Goal: Task Accomplishment & Management: Use online tool/utility

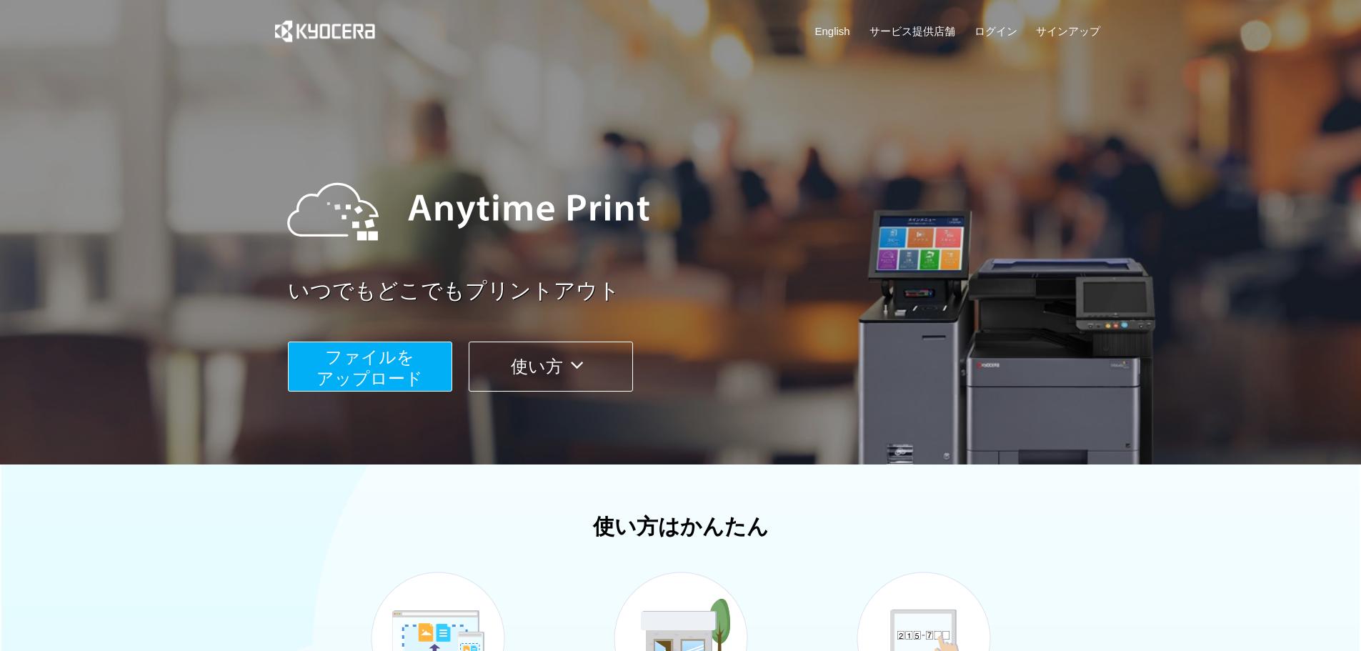
click at [326, 359] on button "ファイルを ​​アップロード" at bounding box center [370, 366] width 164 height 50
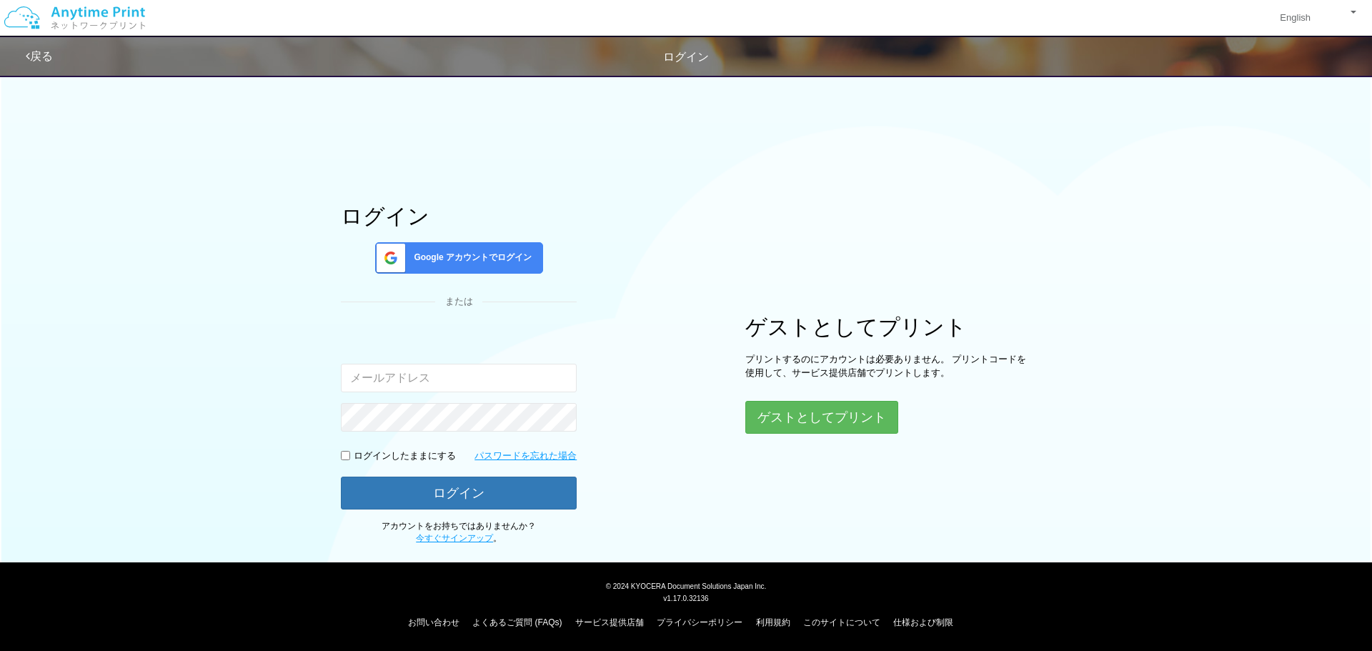
type input "[EMAIL_ADDRESS][DOMAIN_NAME]"
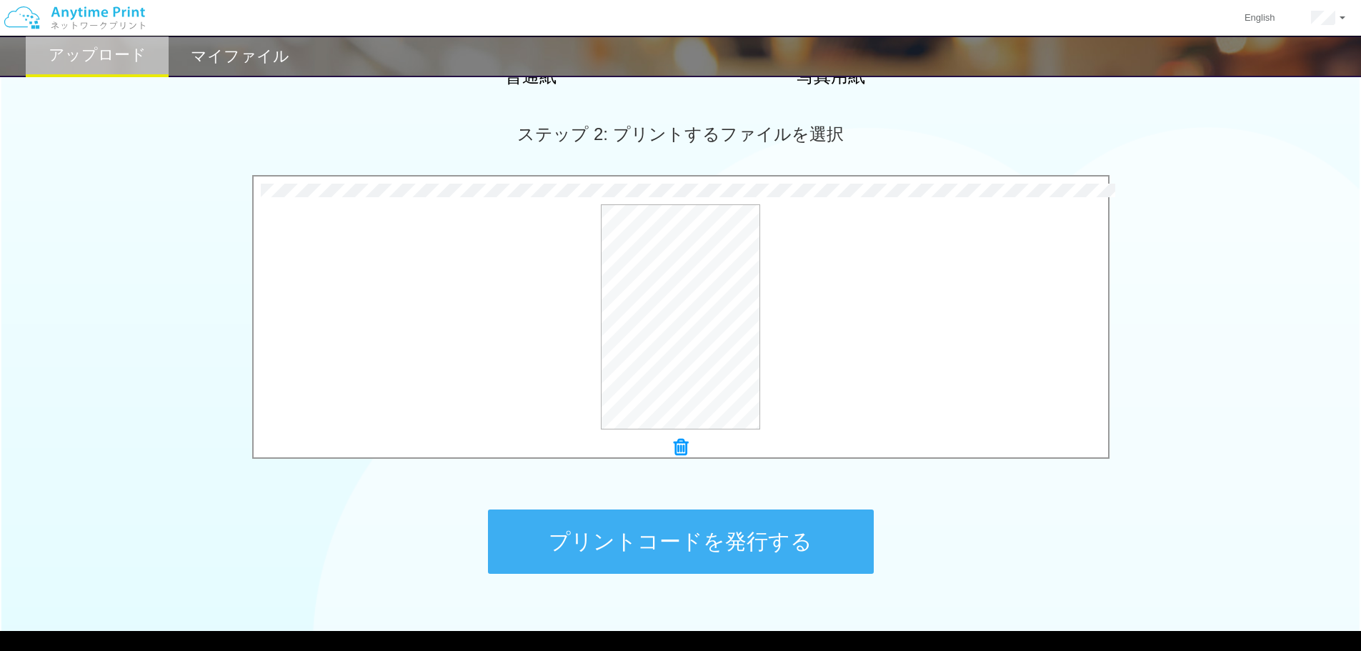
scroll to position [381, 0]
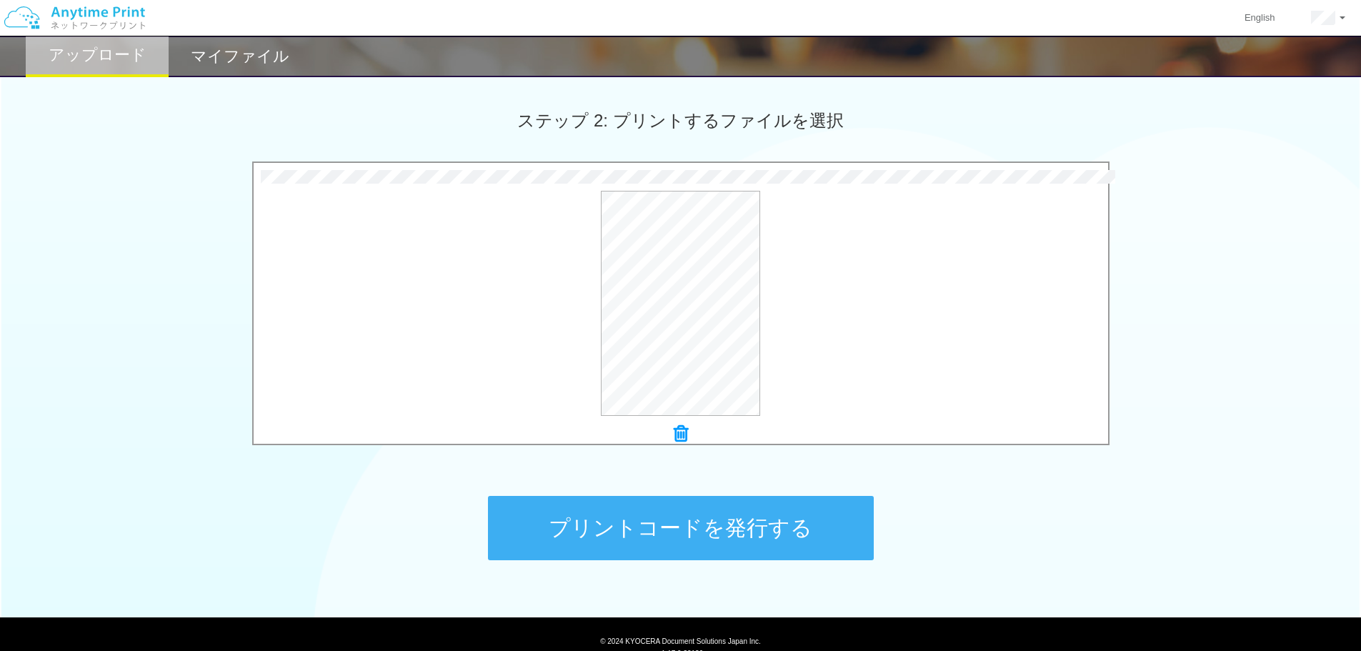
click at [700, 544] on button "プリントコードを発行する" at bounding box center [681, 528] width 386 height 64
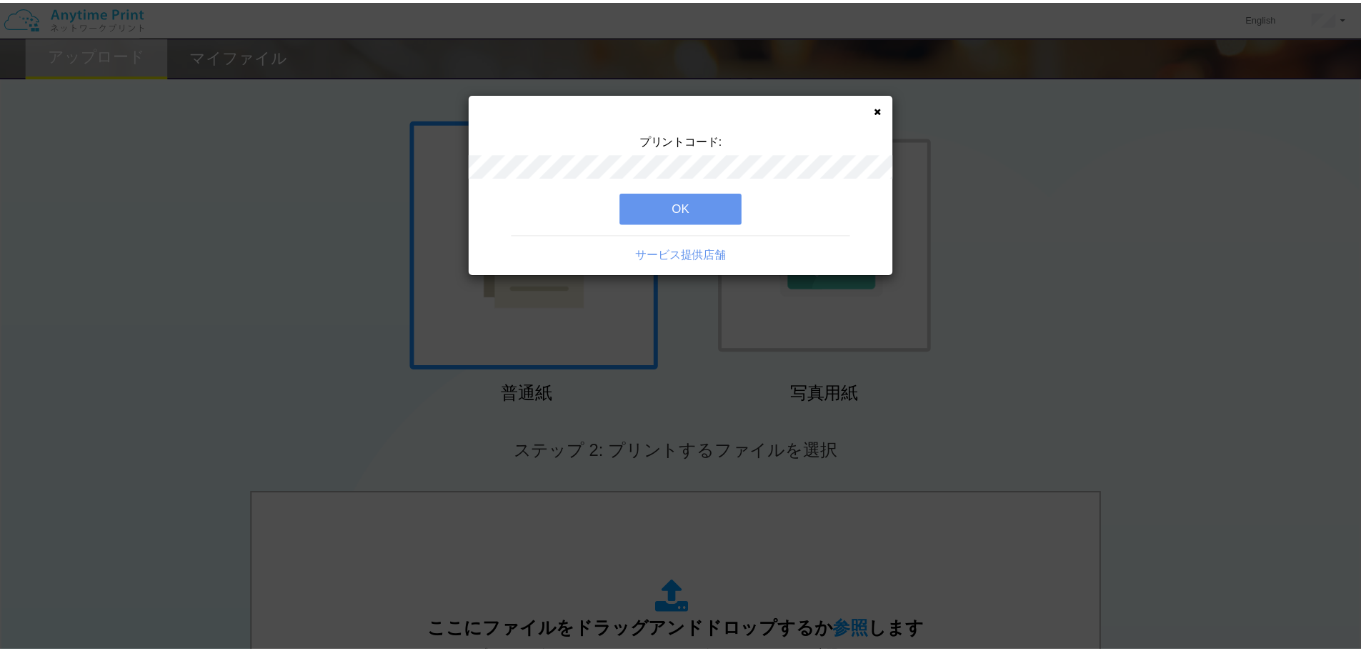
scroll to position [47, 0]
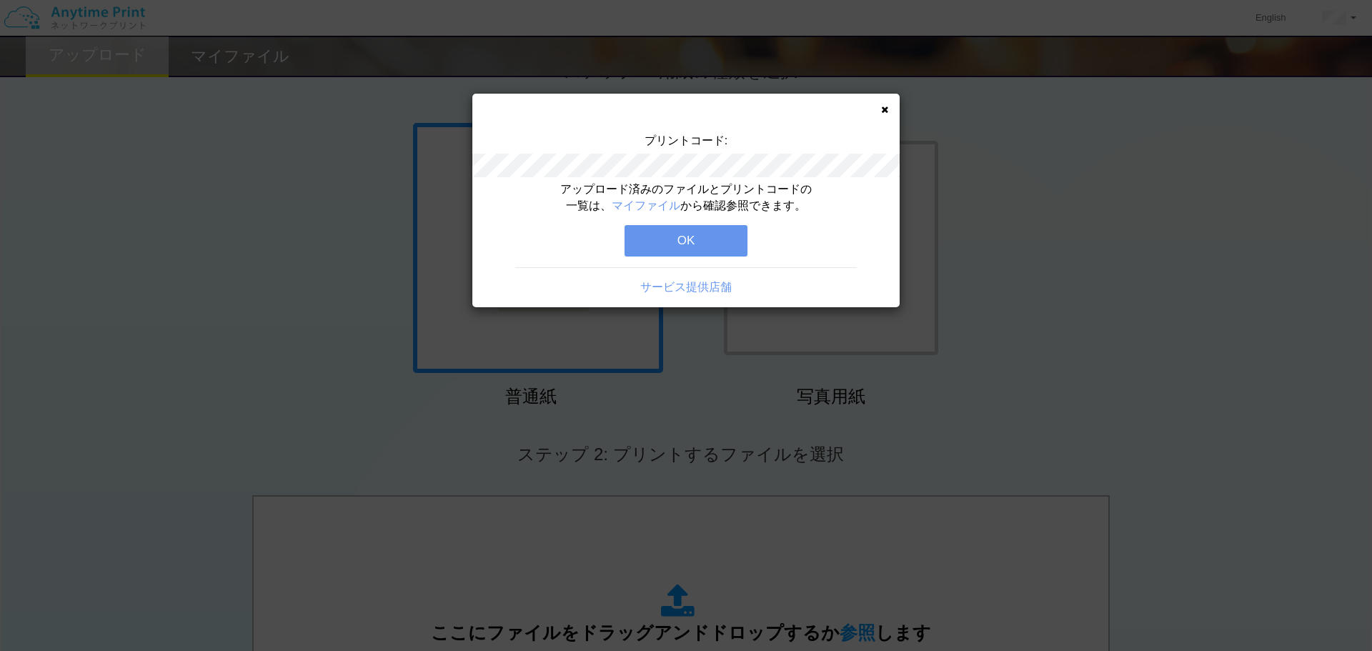
click at [705, 234] on button "OK" at bounding box center [685, 240] width 123 height 31
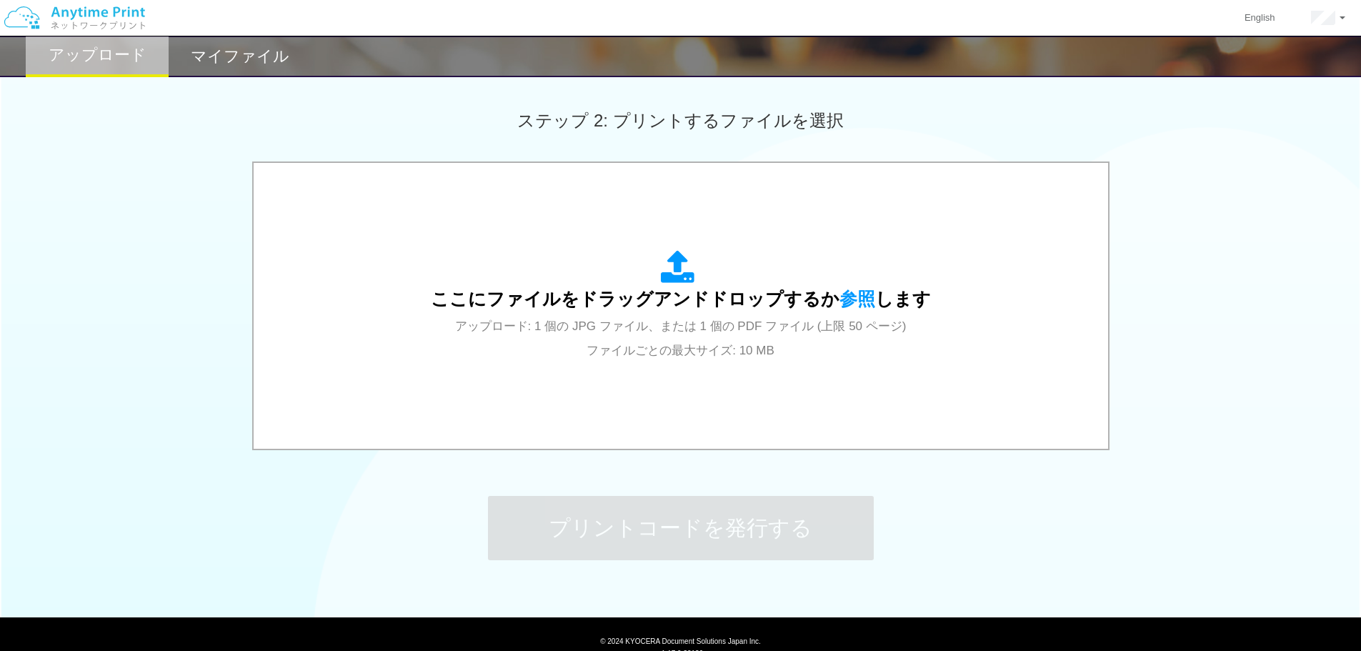
scroll to position [95, 0]
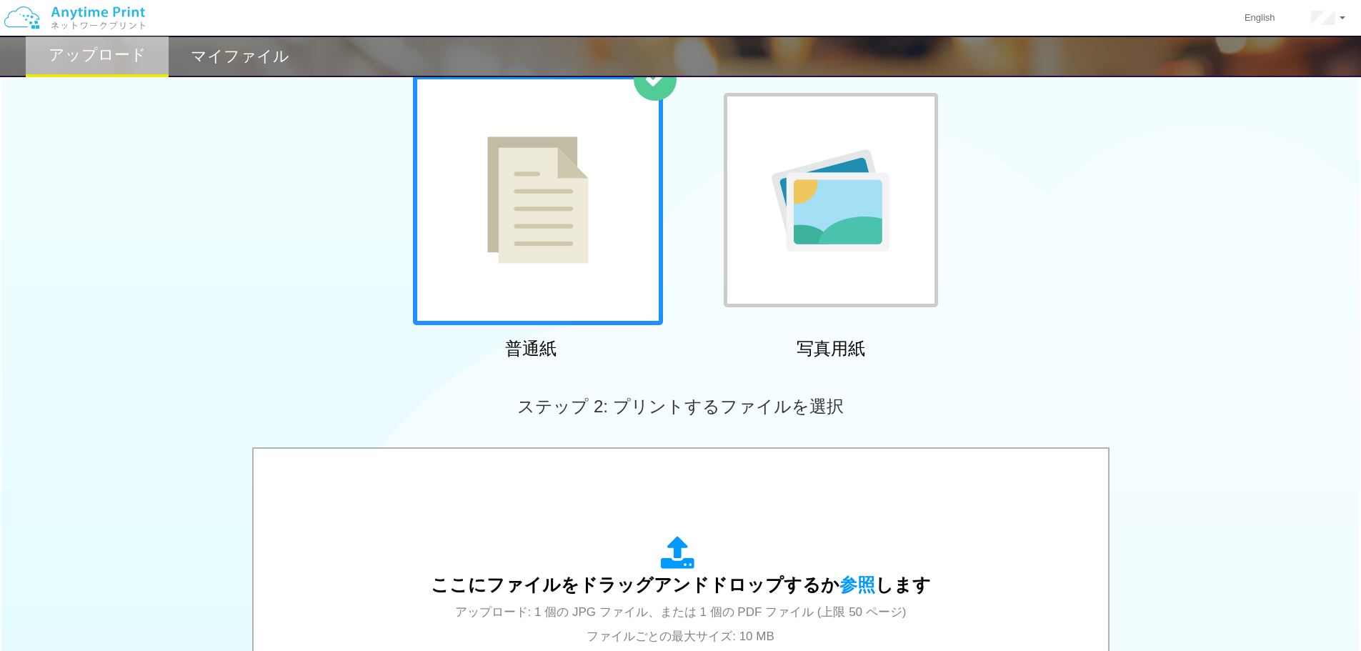
click at [220, 70] on div "マイファイル" at bounding box center [240, 56] width 143 height 41
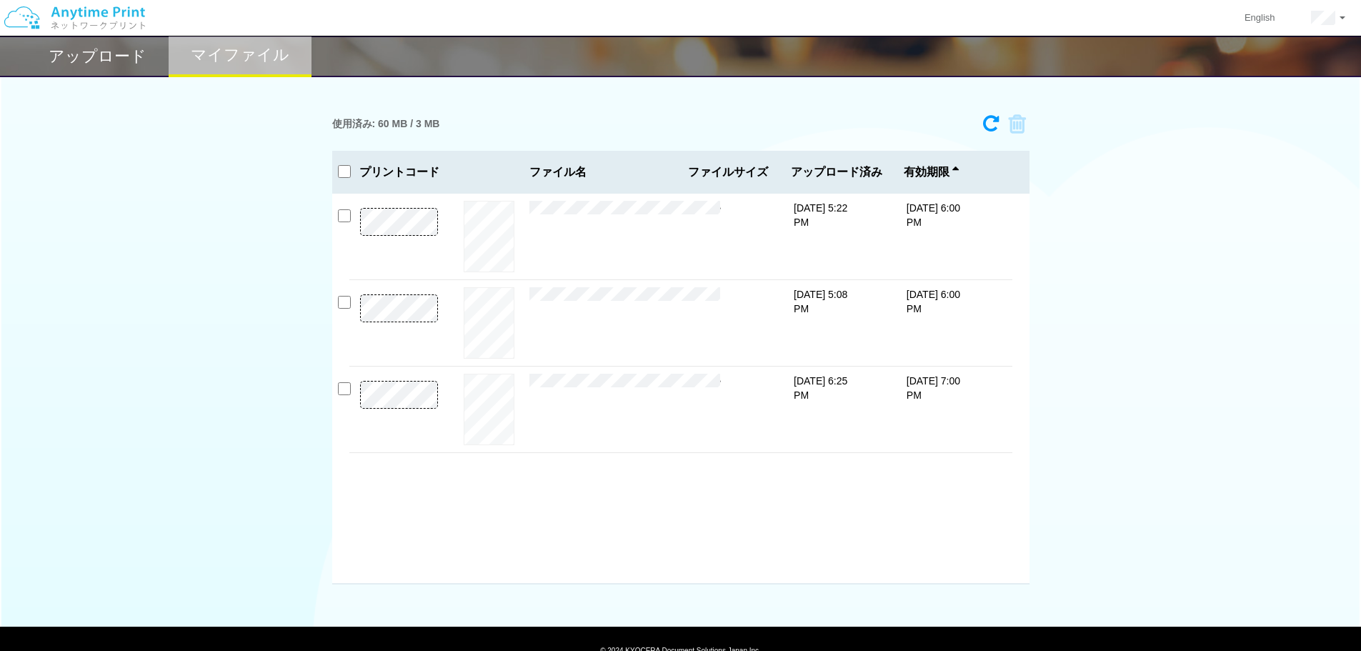
click at [0, 0] on button "プレビュー" at bounding box center [0, 0] width 0 height 0
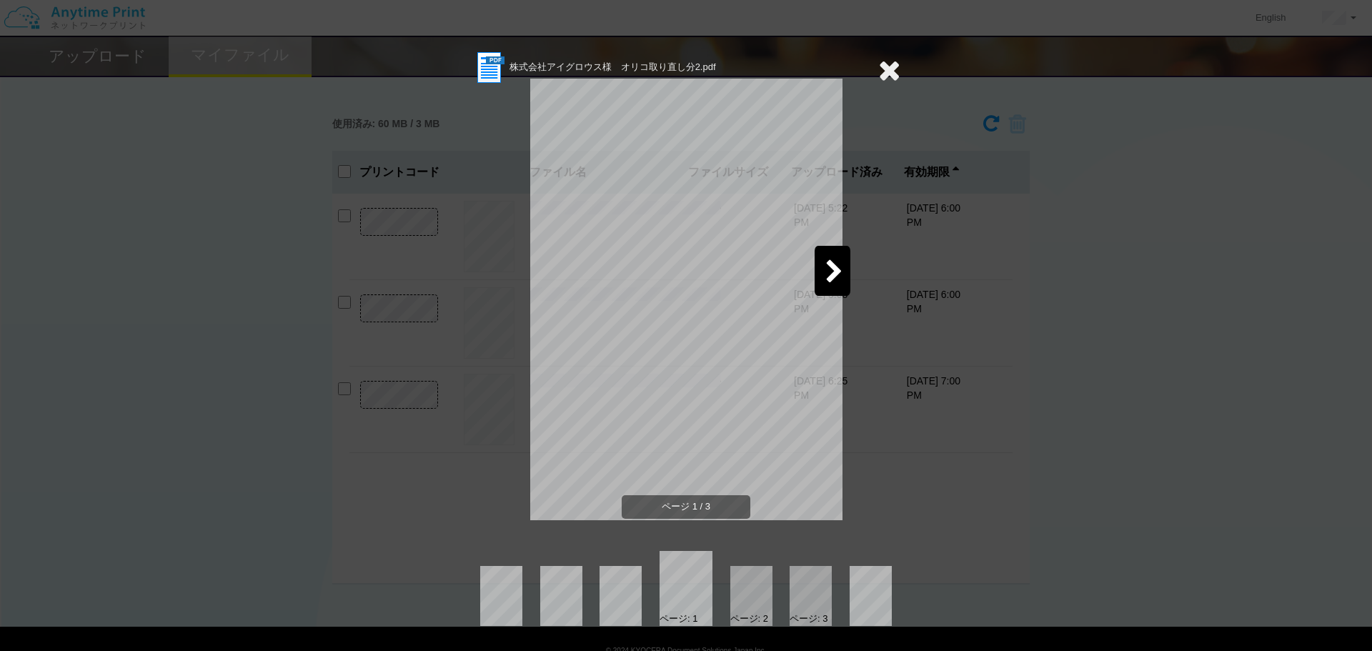
click at [839, 274] on icon at bounding box center [834, 272] width 18 height 25
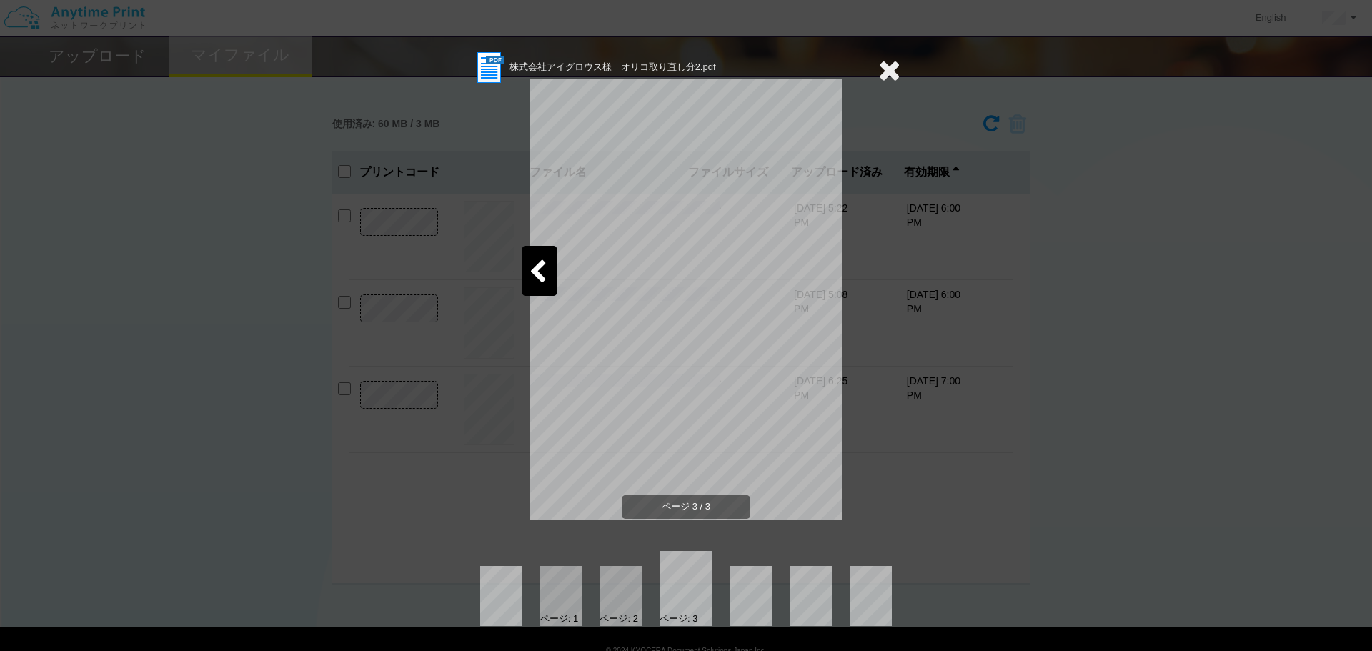
click at [899, 71] on icon at bounding box center [889, 70] width 22 height 29
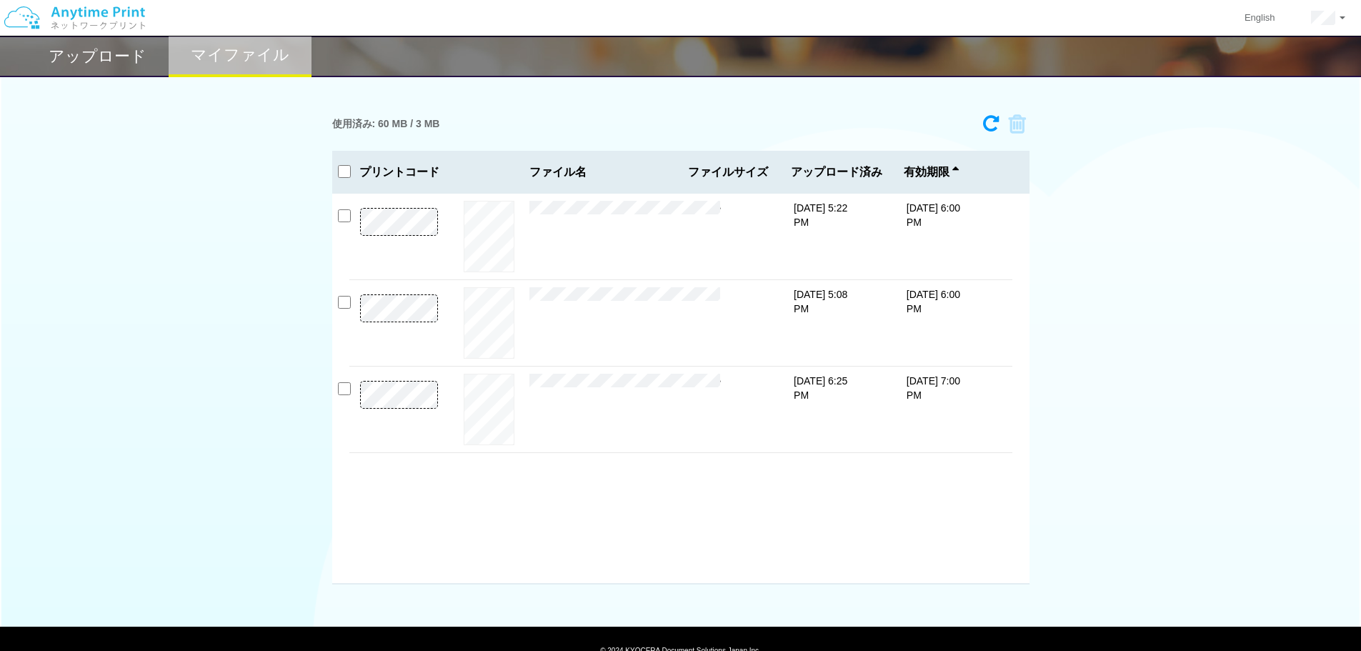
click at [0, 0] on button "プレビュー" at bounding box center [0, 0] width 0 height 0
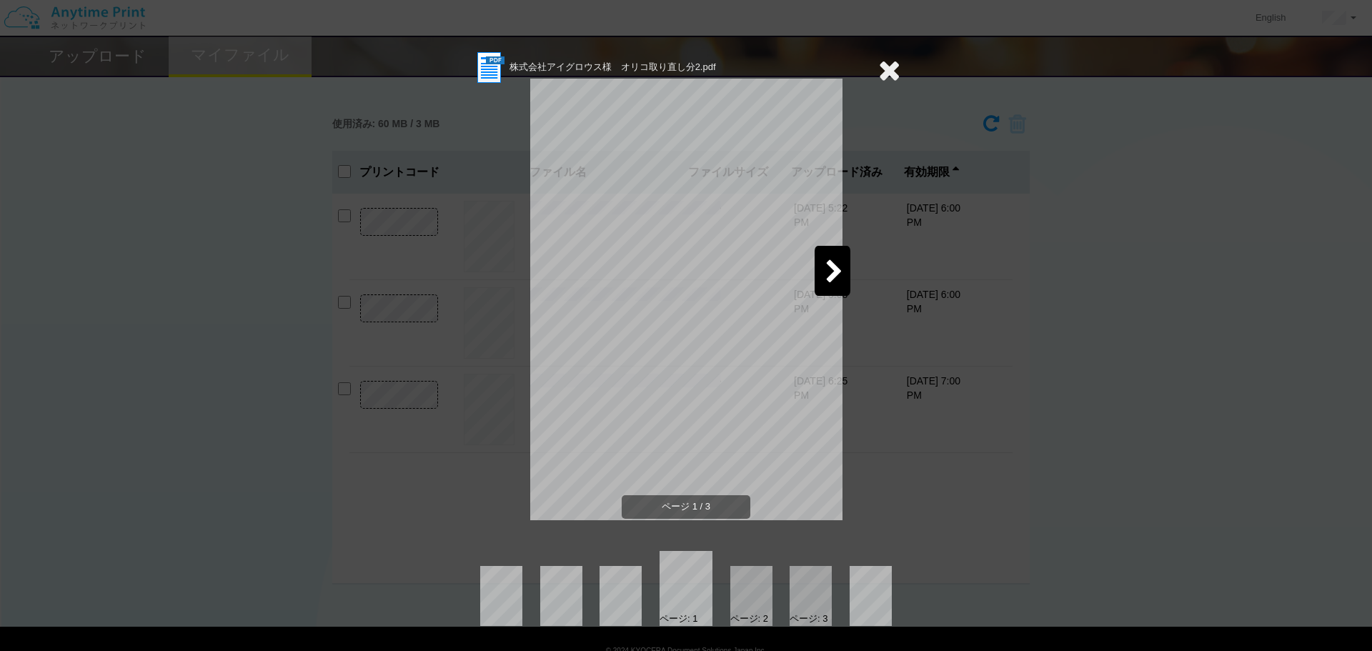
click at [837, 262] on icon at bounding box center [834, 272] width 18 height 25
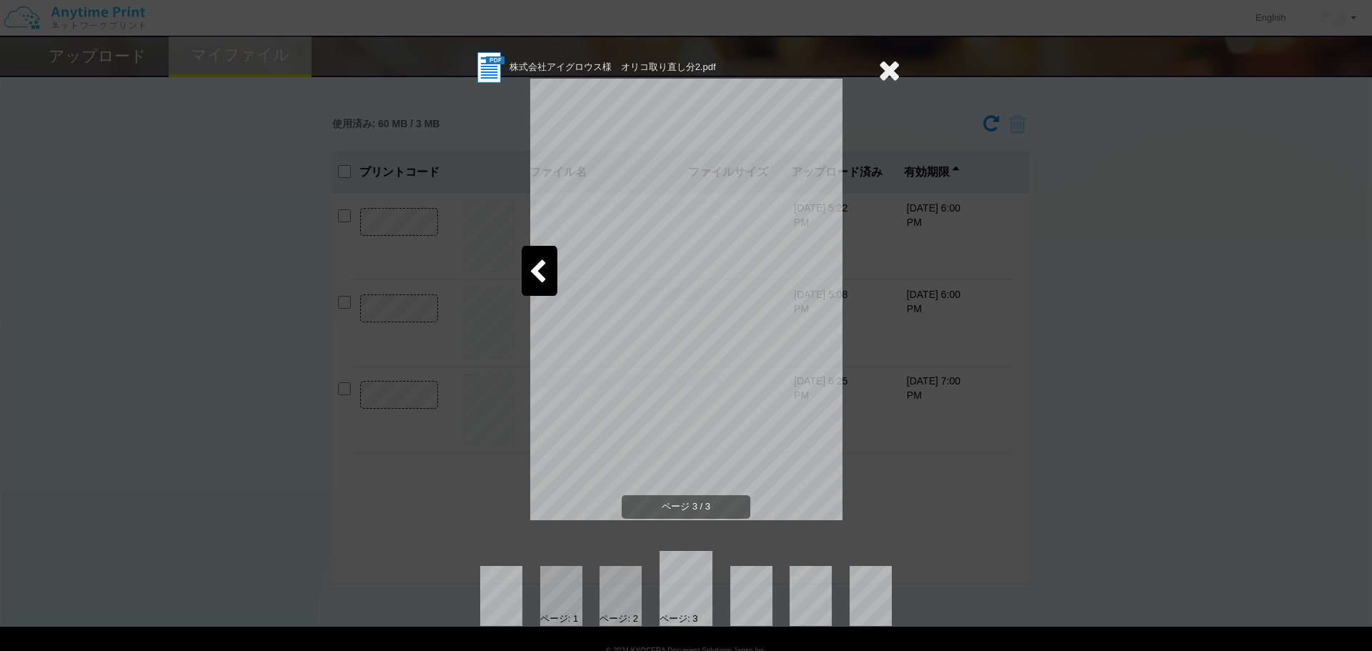
click at [885, 69] on icon at bounding box center [889, 70] width 22 height 29
